Goal: Information Seeking & Learning: Learn about a topic

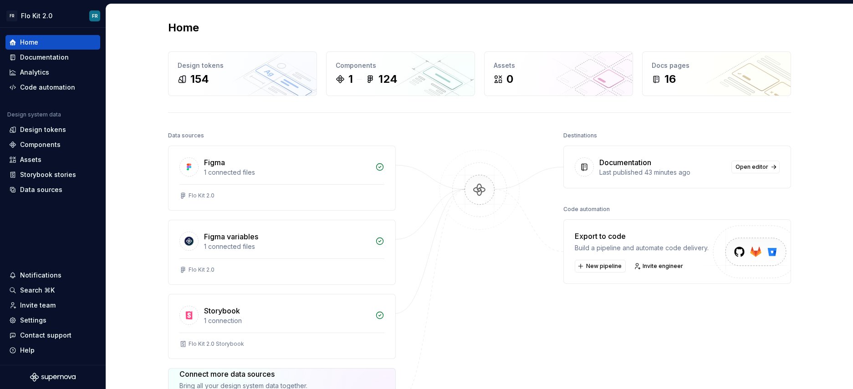
click at [731, 48] on div "Home Design tokens 154 Components 1 124 Assets 0 Docs pages 16 Data sources Fig…" at bounding box center [480, 256] width 656 height 505
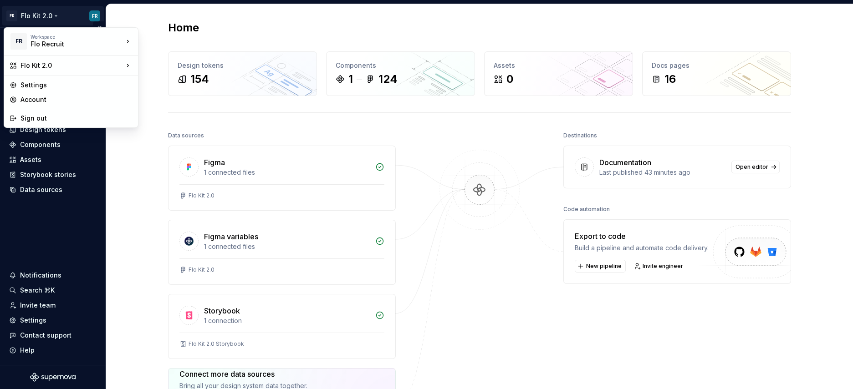
click at [48, 13] on html "FR Flo Kit 2.0 FR Home Documentation Analytics Code automation Design system da…" at bounding box center [426, 194] width 853 height 389
click at [51, 15] on html "FR Flo Kit 2.0 FR Home Documentation Analytics Code automation Design system da…" at bounding box center [426, 194] width 853 height 389
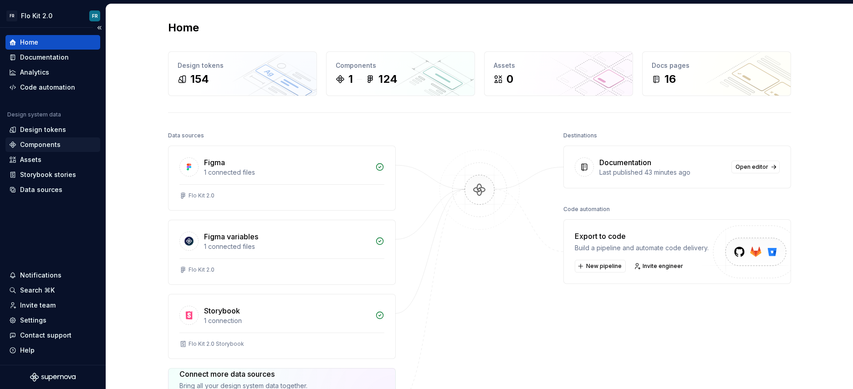
click at [51, 142] on div "Components" at bounding box center [40, 144] width 41 height 9
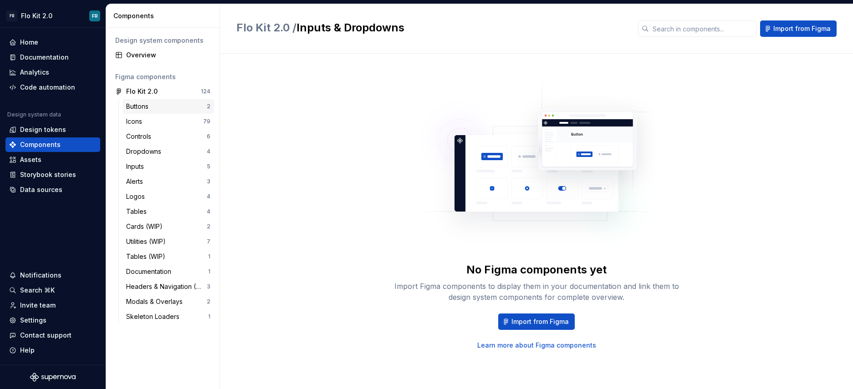
click at [144, 109] on div "Buttons" at bounding box center [139, 106] width 26 height 9
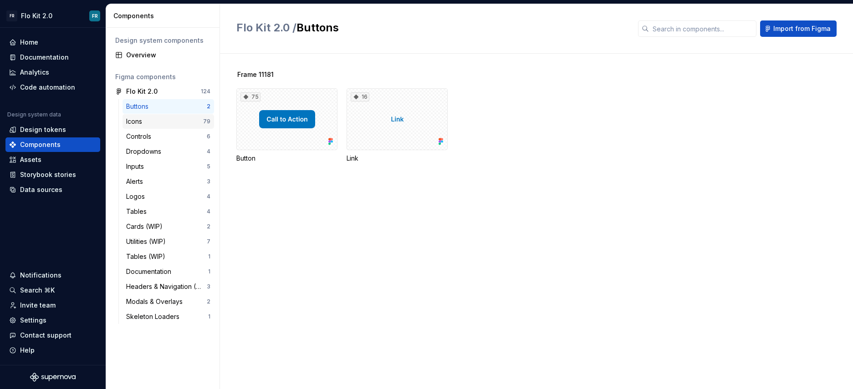
click at [142, 123] on div "Icons" at bounding box center [136, 121] width 20 height 9
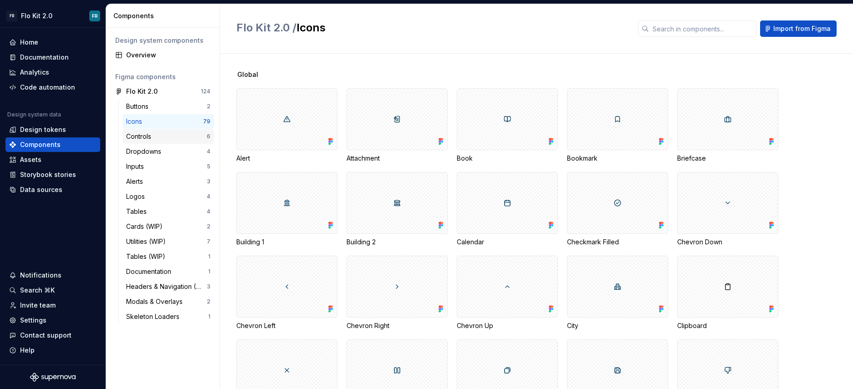
click at [140, 136] on div "Controls" at bounding box center [140, 136] width 29 height 9
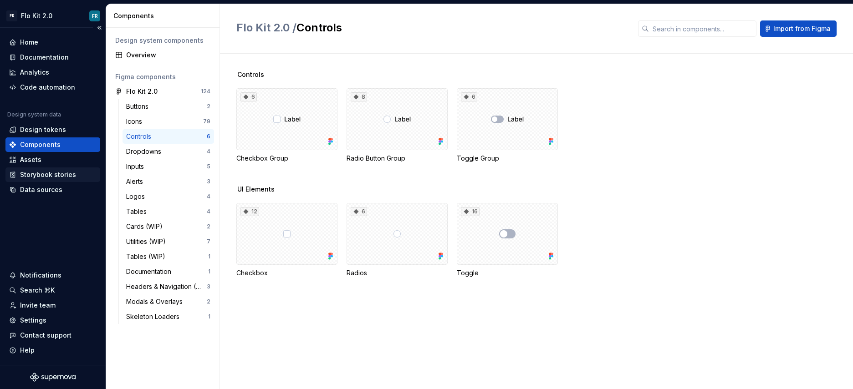
click at [48, 176] on div "Storybook stories" at bounding box center [48, 174] width 56 height 9
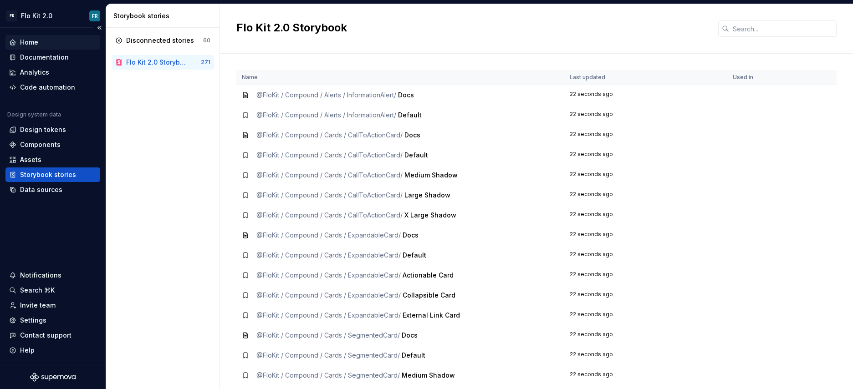
click at [75, 48] on div "Home" at bounding box center [52, 42] width 95 height 15
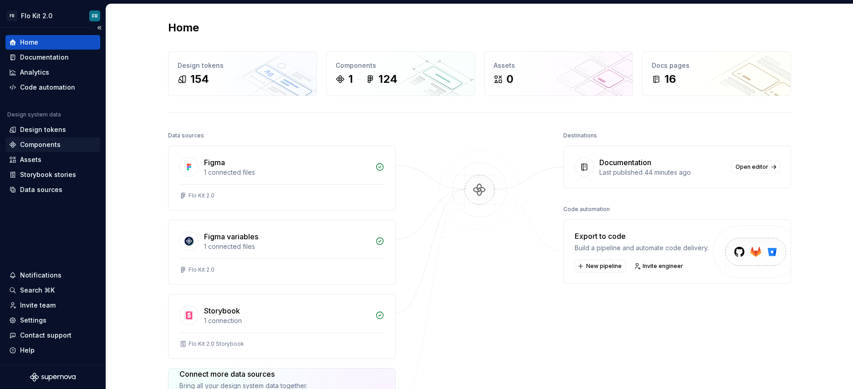
click at [56, 143] on div "Components" at bounding box center [40, 144] width 41 height 9
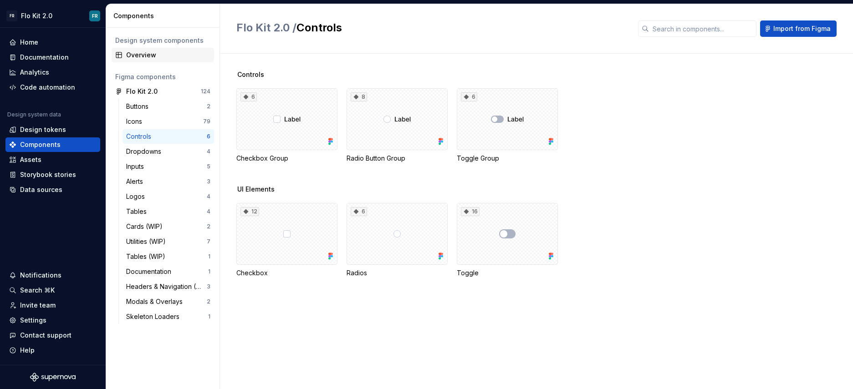
click at [145, 58] on div "Overview" at bounding box center [168, 55] width 84 height 9
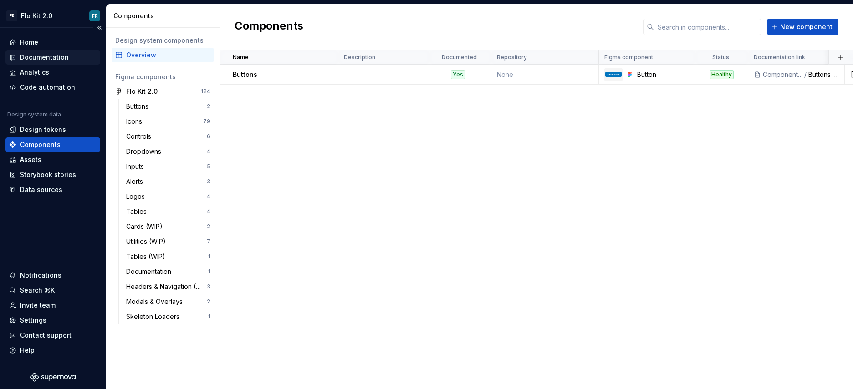
click at [36, 55] on div "Documentation" at bounding box center [44, 57] width 49 height 9
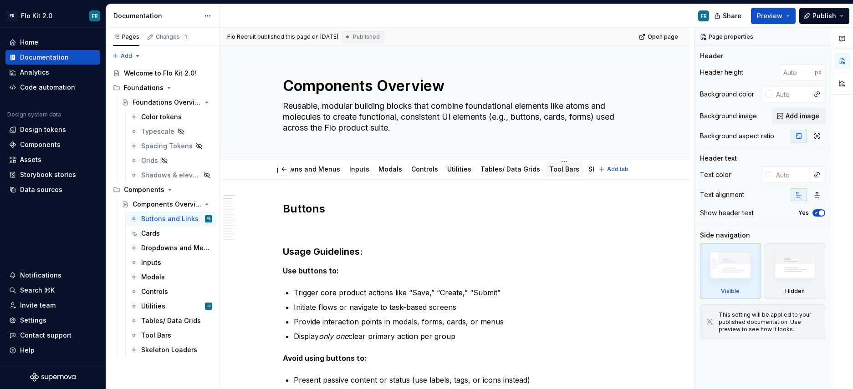
click at [549, 169] on link "Tool Bars" at bounding box center [564, 169] width 30 height 8
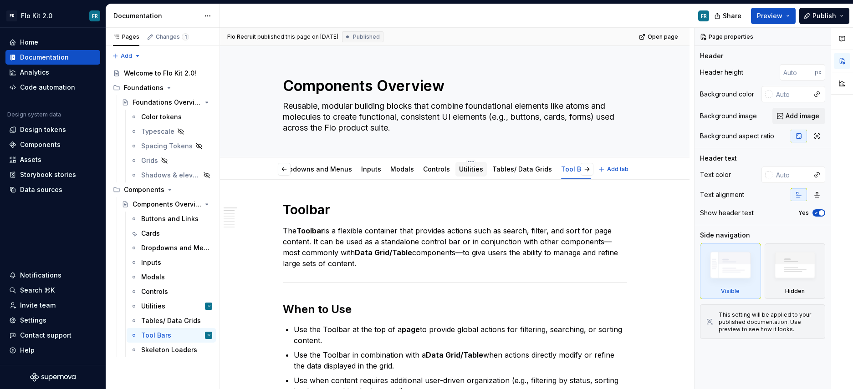
scroll to position [0, 148]
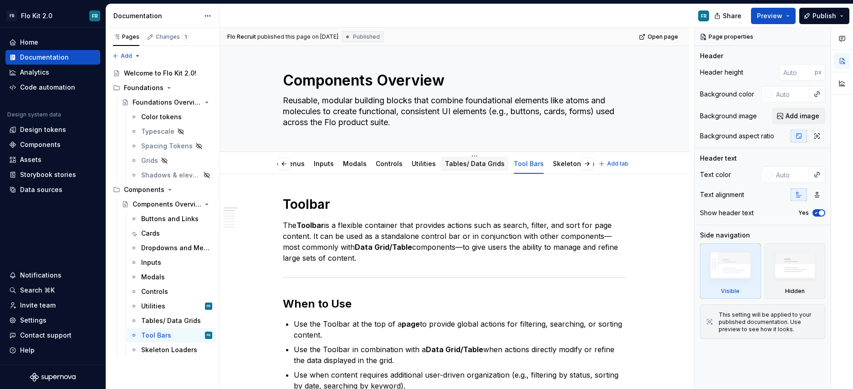
click at [467, 171] on div "Tables/ Data Grids" at bounding box center [474, 164] width 67 height 16
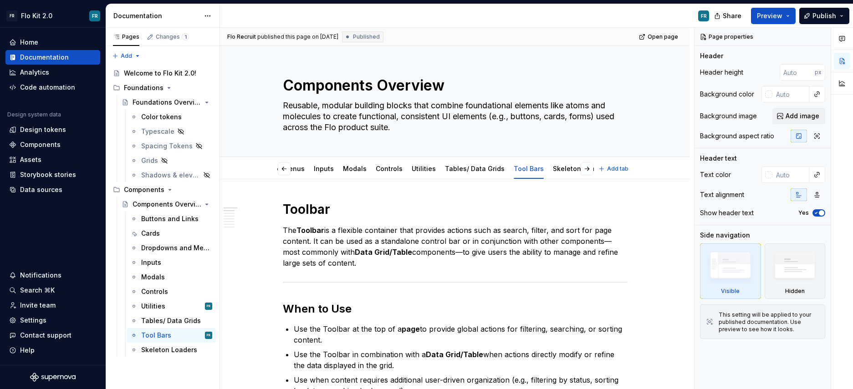
scroll to position [0, 113]
click at [497, 175] on div "Tables/ Data Grids" at bounding box center [510, 169] width 67 height 15
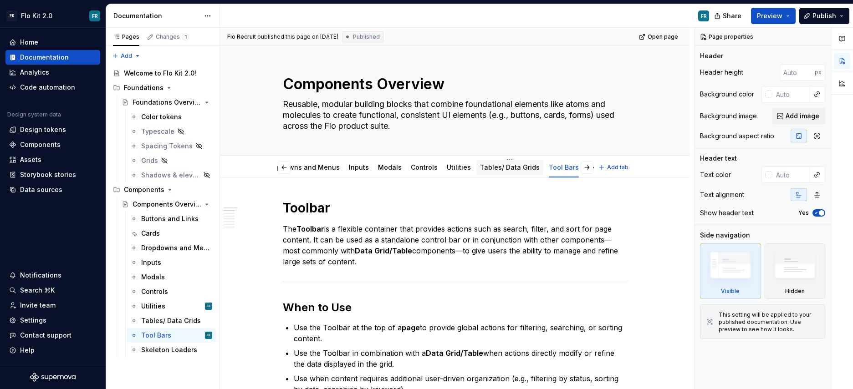
click at [496, 170] on div "Tables/ Data Grids" at bounding box center [510, 167] width 60 height 11
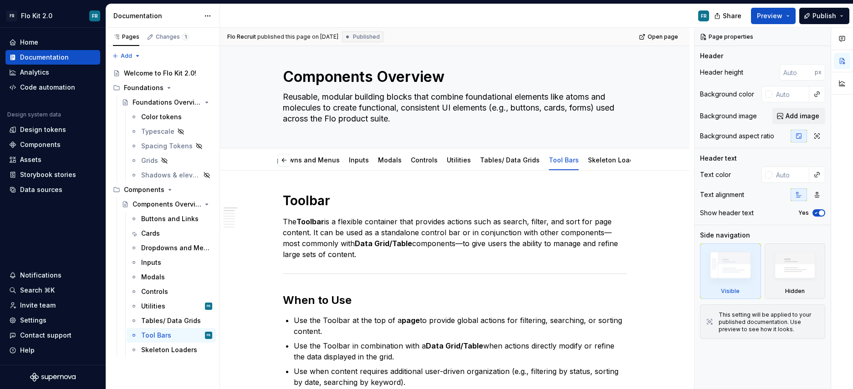
scroll to position [0, 113]
click at [191, 335] on button "Page tree" at bounding box center [193, 335] width 13 height 13
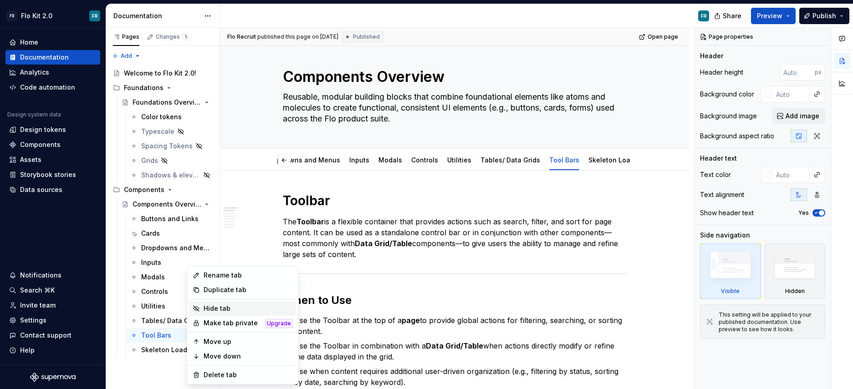
click at [227, 313] on div "Hide tab" at bounding box center [242, 308] width 107 height 15
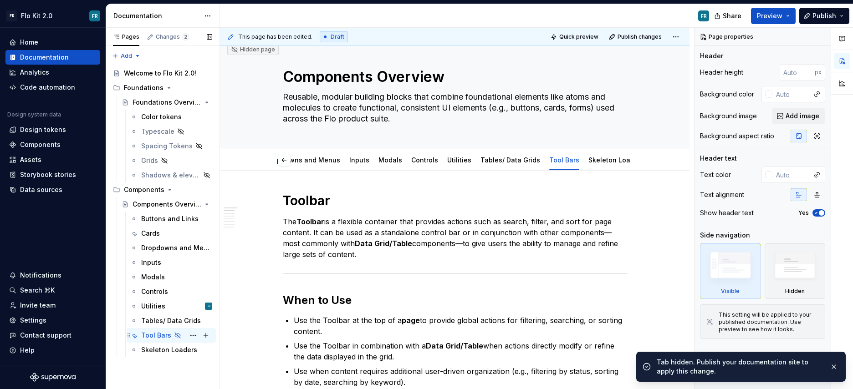
click at [176, 335] on icon "Page tree" at bounding box center [177, 335] width 7 height 7
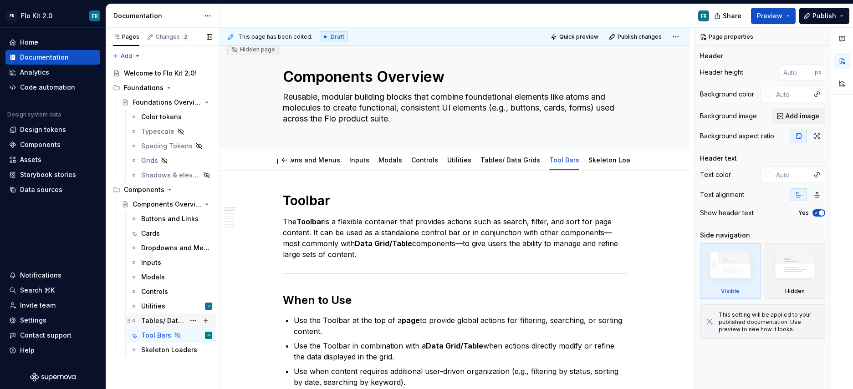
click at [174, 323] on div "Tables/ Data Grids" at bounding box center [163, 320] width 44 height 9
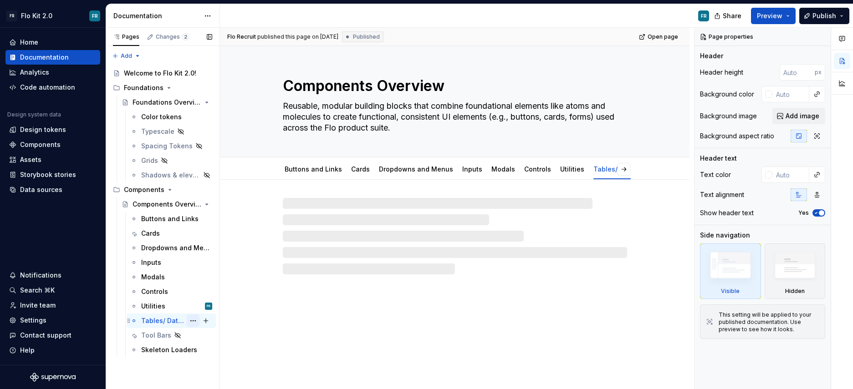
click at [193, 321] on button "Page tree" at bounding box center [193, 321] width 13 height 13
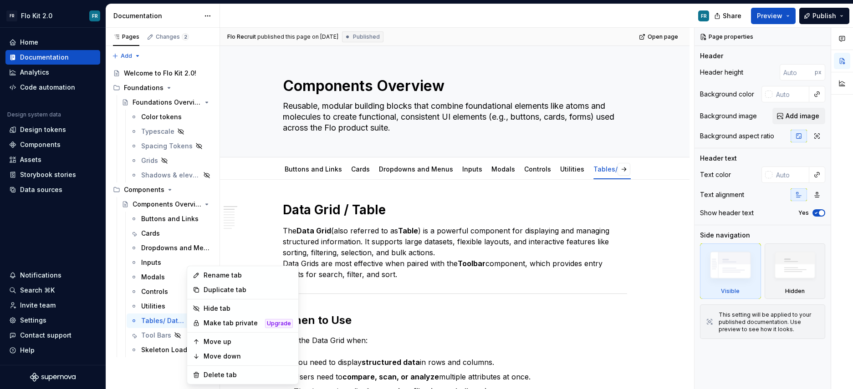
click at [437, 285] on html "FR Flo Kit 2.0 FR Home Documentation Analytics Code automation Design system da…" at bounding box center [426, 194] width 853 height 389
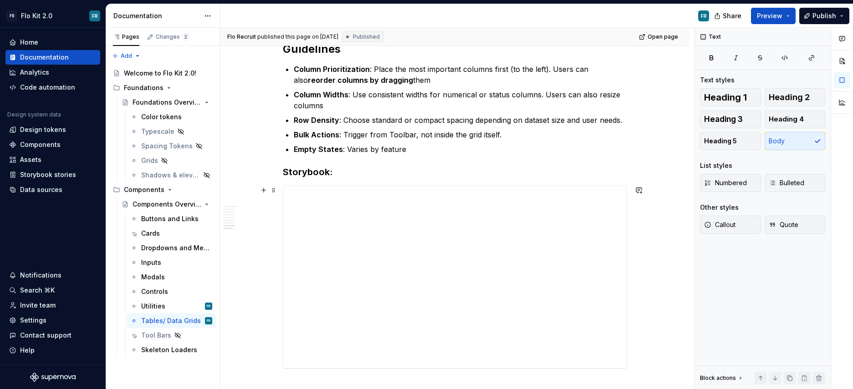
scroll to position [1687, 0]
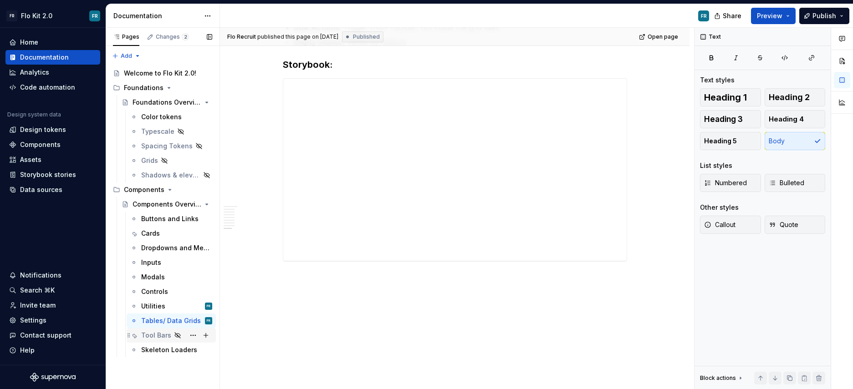
click at [177, 336] on icon "Page tree" at bounding box center [177, 335] width 5 height 5
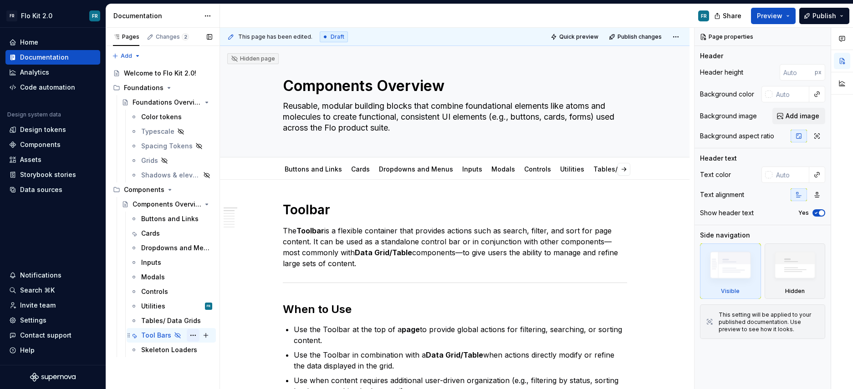
click at [189, 335] on button "Page tree" at bounding box center [193, 335] width 13 height 13
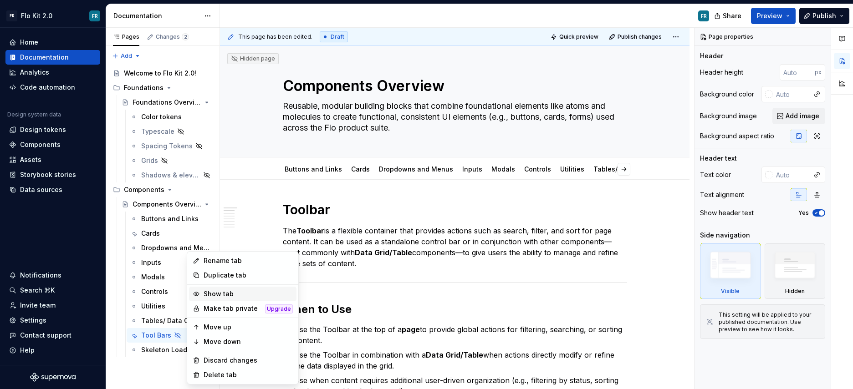
click at [228, 294] on div "Show tab" at bounding box center [247, 294] width 89 height 9
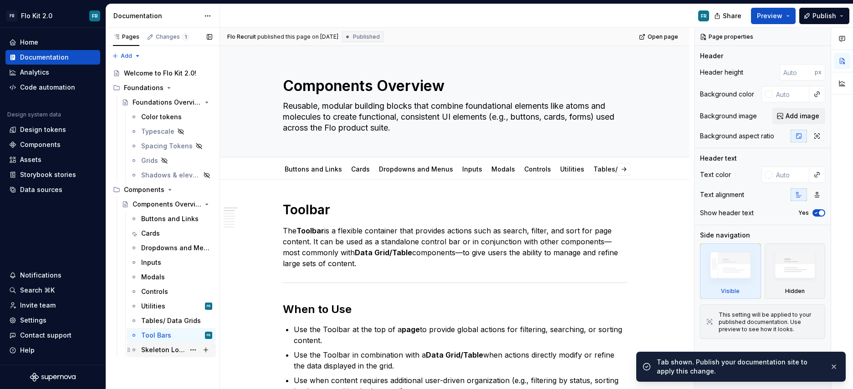
click at [163, 356] on div "Skeleton Loaders" at bounding box center [176, 350] width 71 height 13
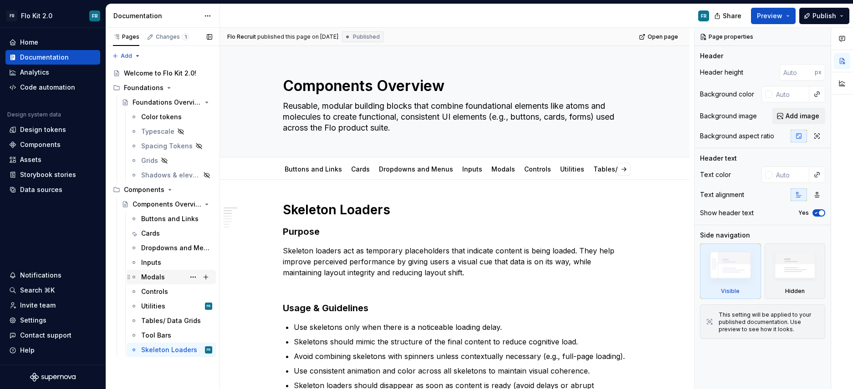
click at [154, 270] on div "Modals" at bounding box center [171, 277] width 89 height 15
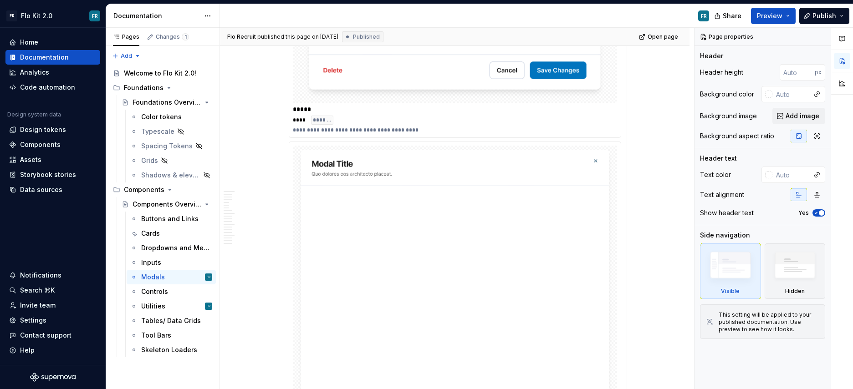
scroll to position [2508, 0]
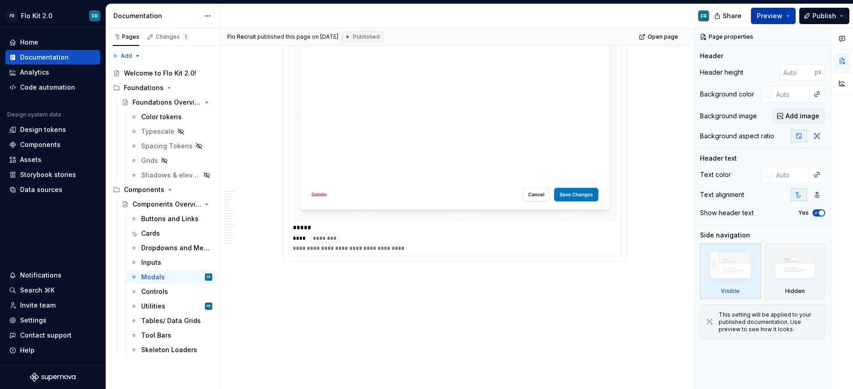
click at [787, 18] on button "Preview" at bounding box center [773, 16] width 45 height 16
click at [831, 15] on span "Publish" at bounding box center [824, 15] width 24 height 9
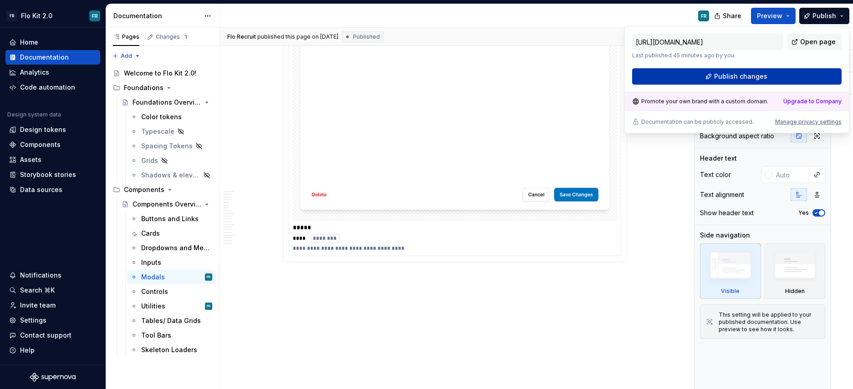
click at [785, 77] on button "Publish changes" at bounding box center [736, 76] width 209 height 16
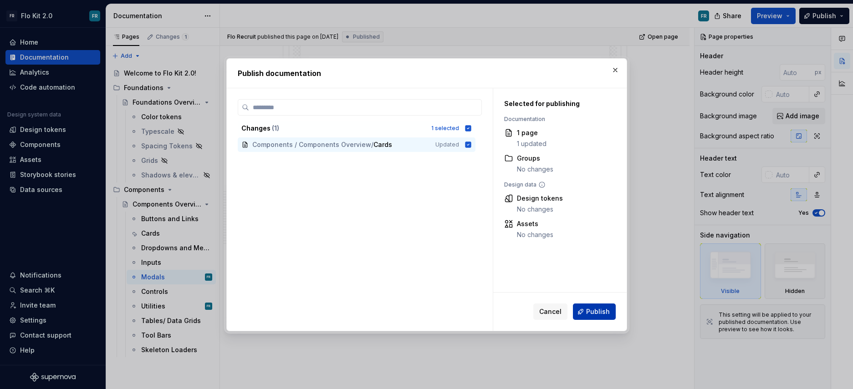
click at [606, 316] on span "Publish" at bounding box center [598, 311] width 24 height 9
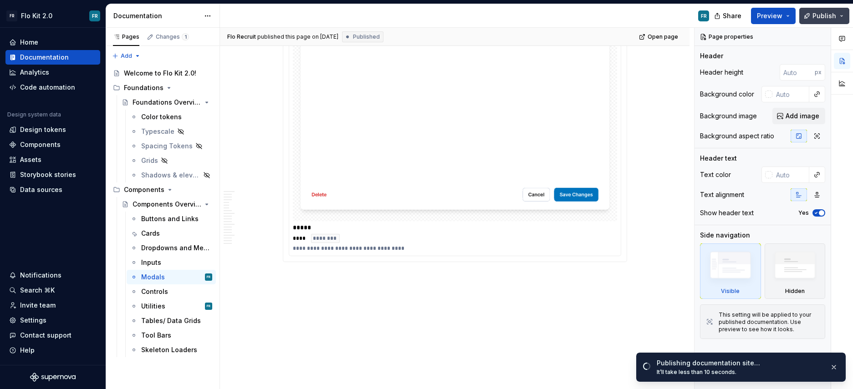
click at [841, 15] on button "Publish" at bounding box center [824, 16] width 50 height 16
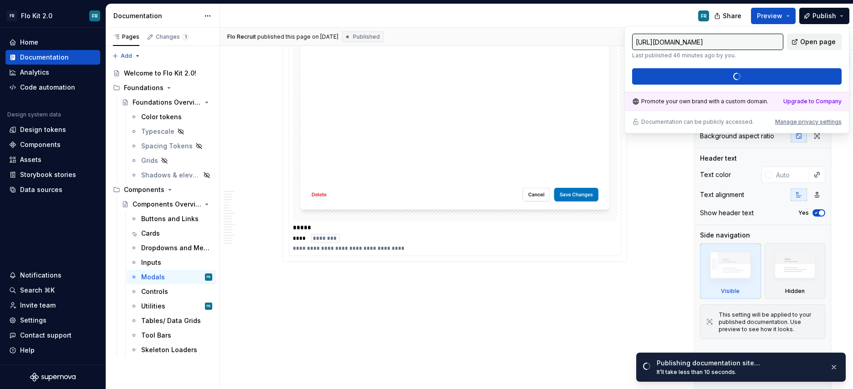
click at [805, 44] on span "Open page" at bounding box center [818, 41] width 36 height 9
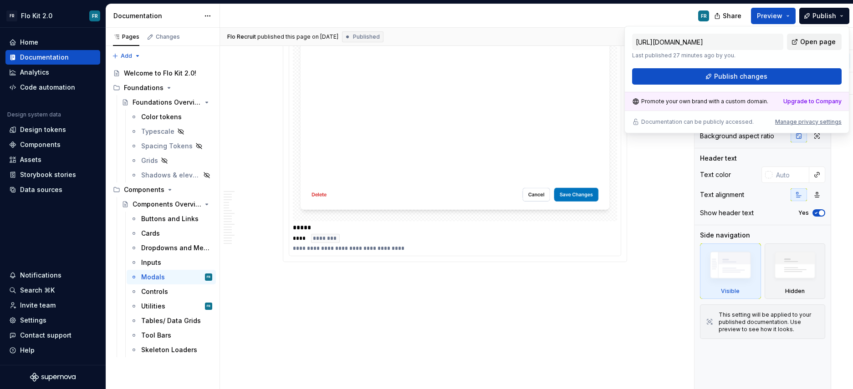
type textarea "*"
